Goal: Transaction & Acquisition: Book appointment/travel/reservation

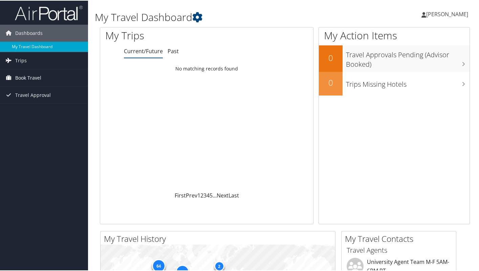
click at [35, 76] on span "Book Travel" at bounding box center [28, 77] width 26 height 17
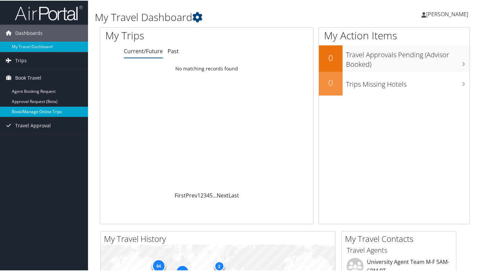
click at [43, 110] on link "Book/Manage Online Trips" at bounding box center [44, 111] width 88 height 10
